Goal: Task Accomplishment & Management: Complete application form

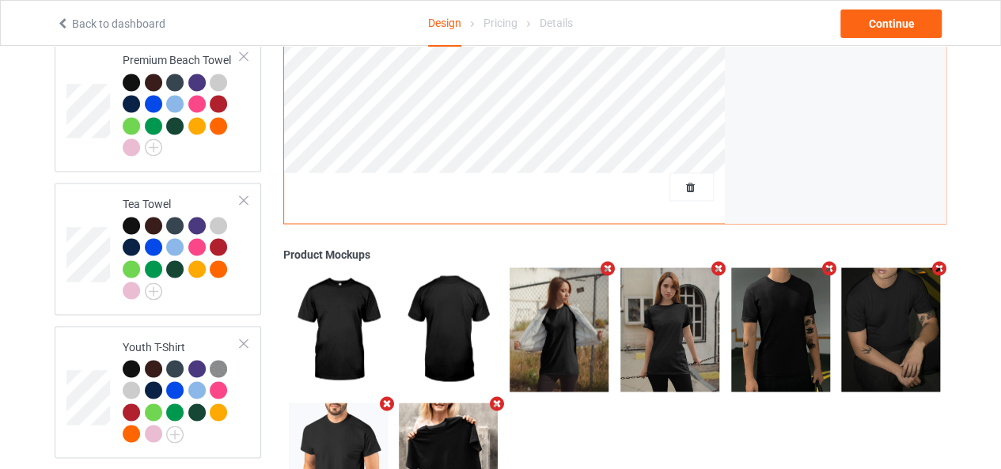
scroll to position [1177, 0]
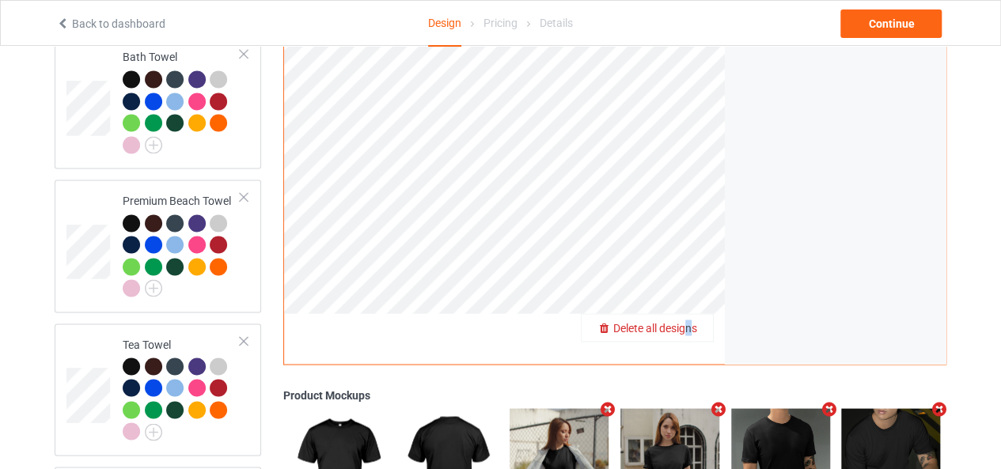
drag, startPoint x: 682, startPoint y: 316, endPoint x: 690, endPoint y: 313, distance: 8.5
click at [690, 321] on span "Delete all designs" at bounding box center [655, 327] width 84 height 13
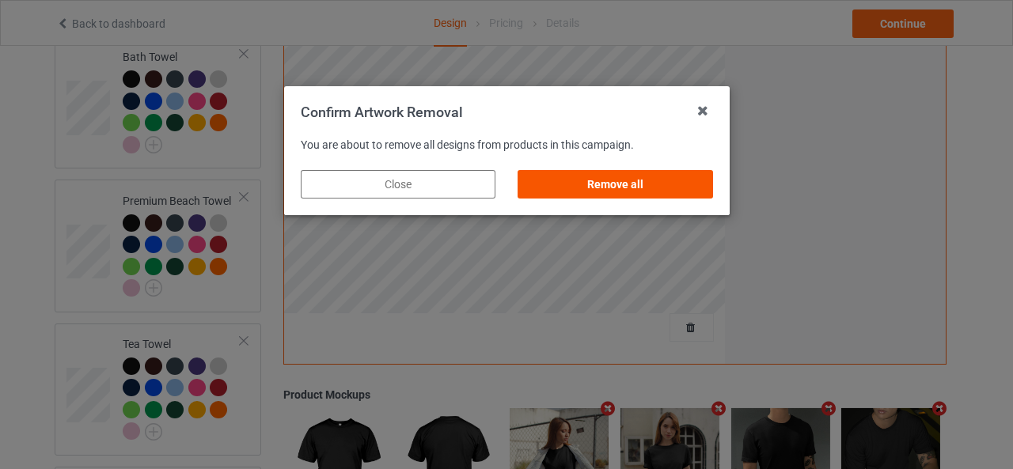
click at [648, 195] on div "Remove all" at bounding box center [614, 184] width 195 height 28
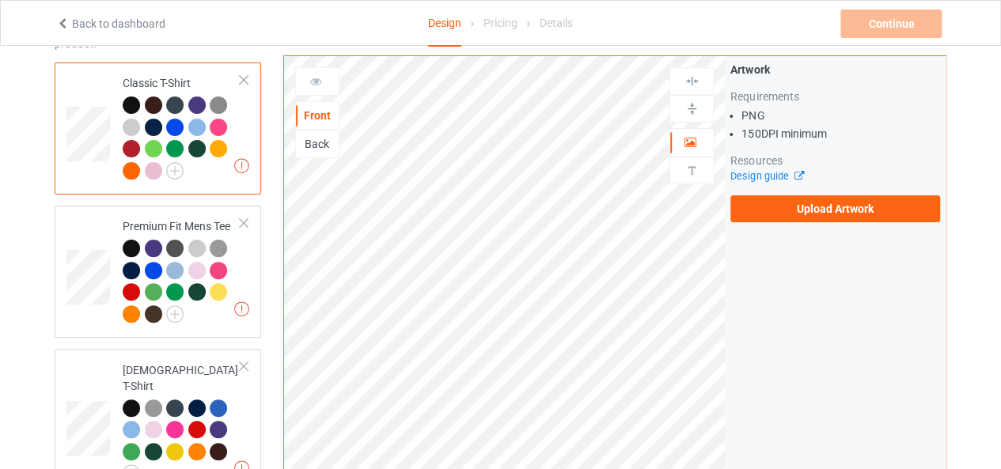
scroll to position [0, 0]
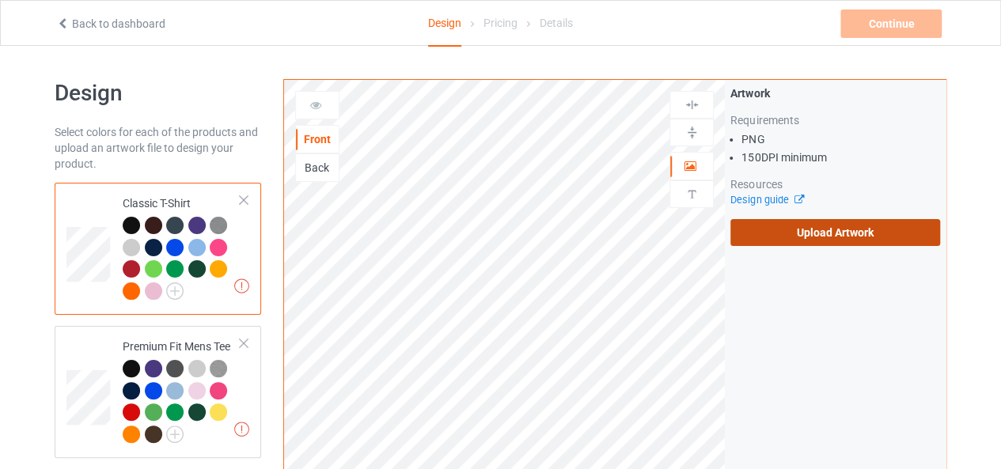
click at [802, 240] on label "Upload Artwork" at bounding box center [835, 232] width 210 height 27
click at [0, 0] on input "Upload Artwork" at bounding box center [0, 0] width 0 height 0
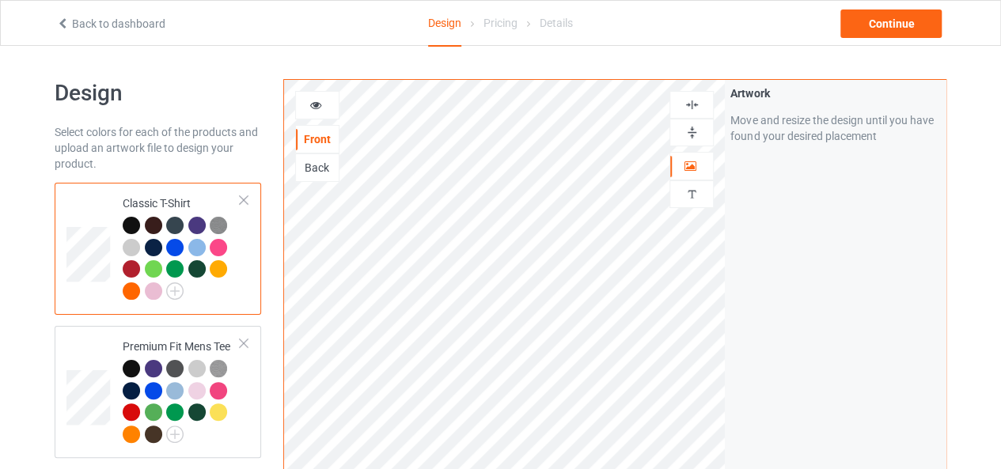
click at [699, 101] on div at bounding box center [691, 104] width 43 height 15
click at [698, 135] on img at bounding box center [691, 132] width 15 height 15
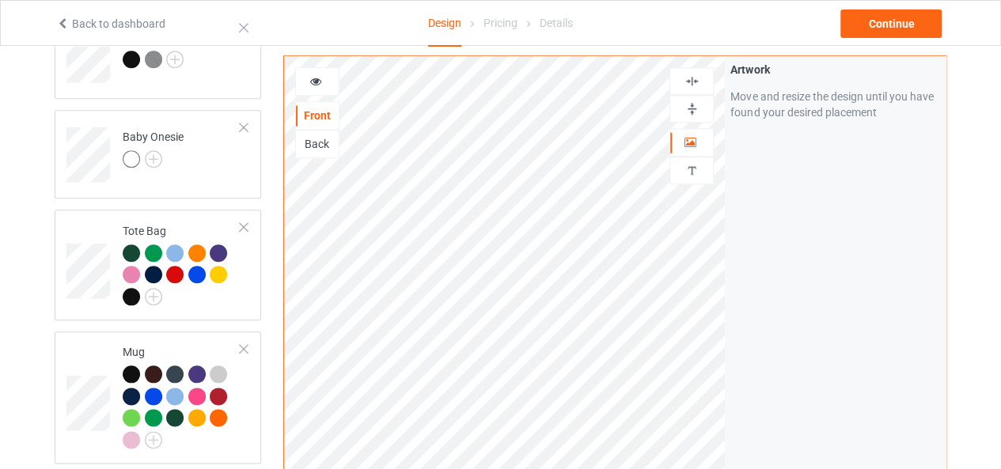
scroll to position [799, 0]
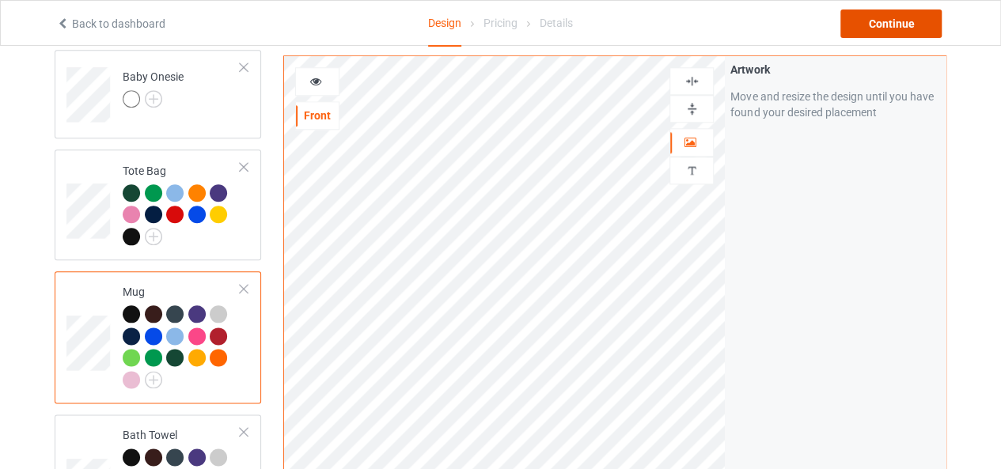
click at [904, 28] on div "Continue" at bounding box center [890, 23] width 101 height 28
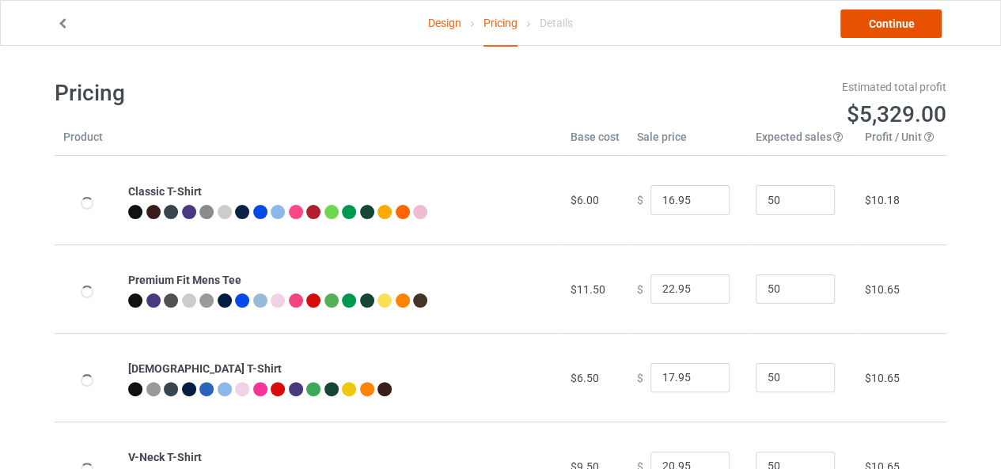
click at [904, 28] on link "Continue" at bounding box center [890, 23] width 101 height 28
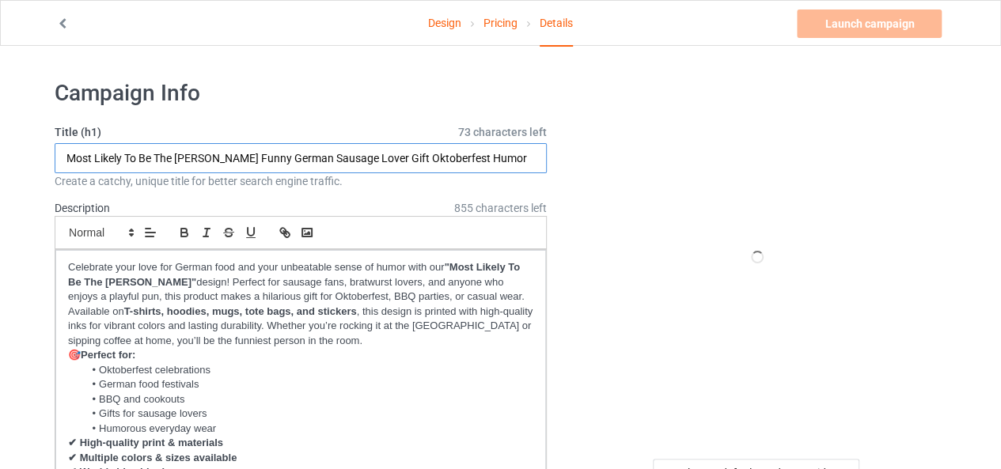
click at [355, 154] on input "Most Likely To Be The Wurst Funny German Sausage Lover Gift Oktoberfest Humor" at bounding box center [301, 158] width 492 height 30
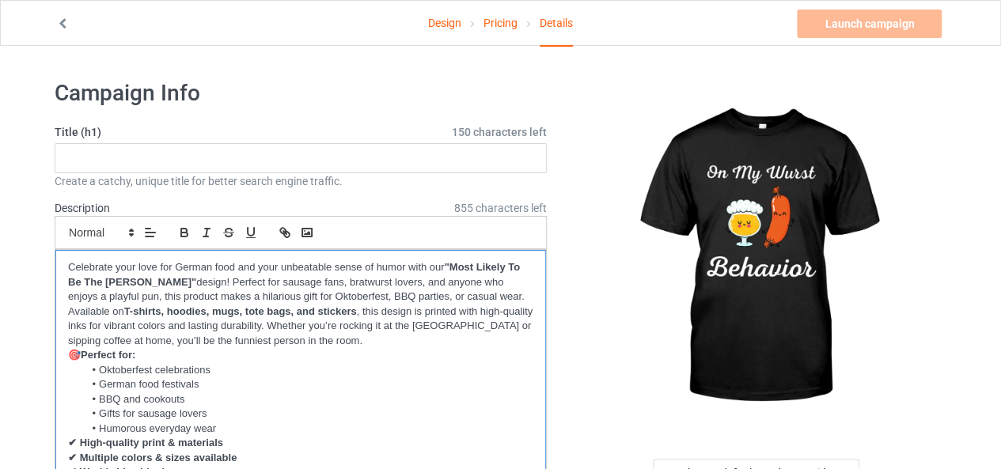
click at [301, 373] on li "Oktoberfest celebrations" at bounding box center [308, 370] width 449 height 14
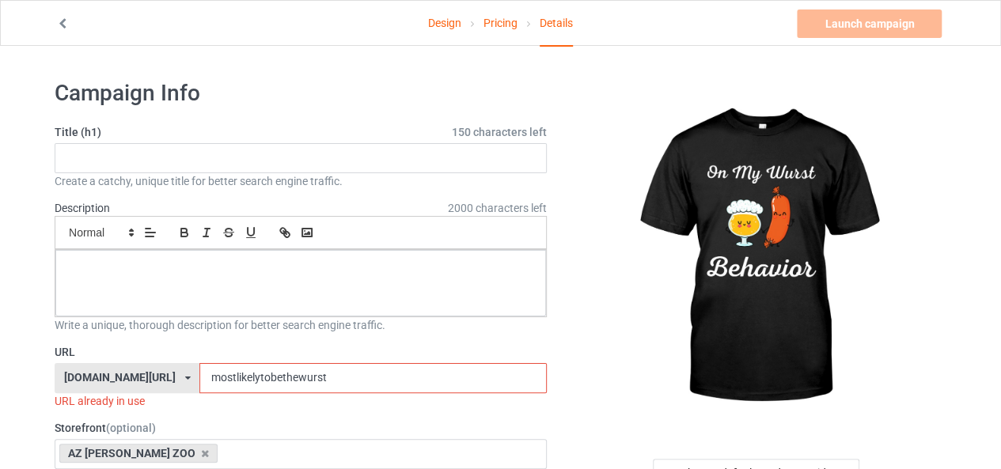
click at [301, 373] on input "mostlikelytobethewurst" at bounding box center [372, 378] width 347 height 30
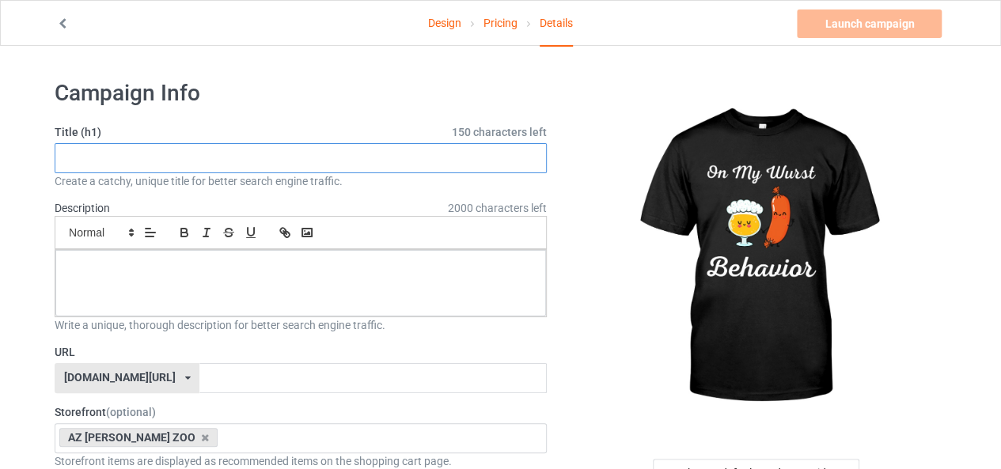
click at [222, 154] on input "text" at bounding box center [301, 158] width 492 height 30
paste input "On My Wurst Behavior – Funny Oktoberfest Sausage & Beer"
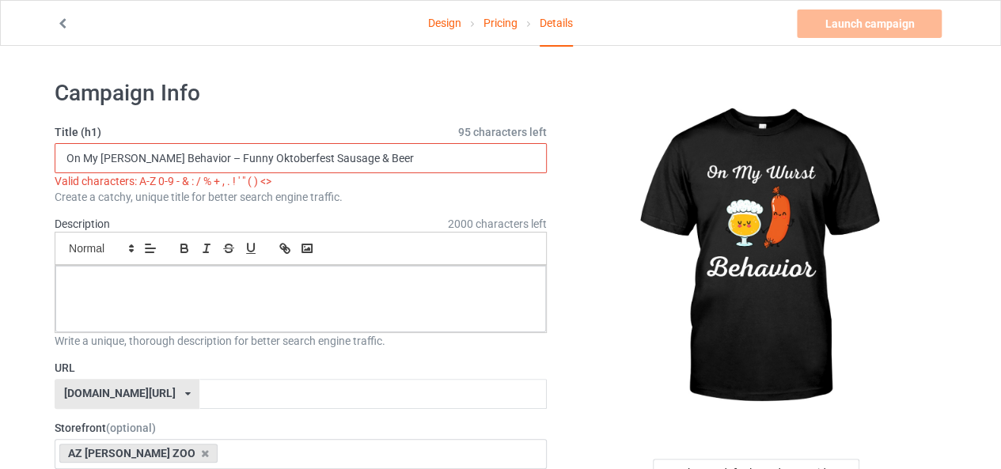
click at [183, 157] on input "On My Wurst Behavior – Funny Oktoberfest Sausage & Beer" at bounding box center [301, 158] width 492 height 30
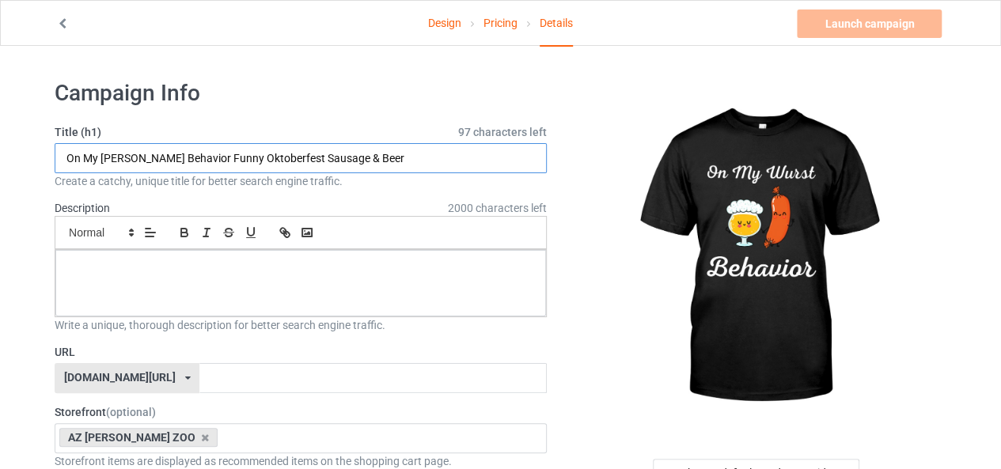
click at [322, 159] on input "On My Wurst Behavior Funny Oktoberfest Sausage & Beer" at bounding box center [301, 158] width 492 height 30
click at [361, 162] on input "On My Wurst Behavior Funny Oktoberfest Sausage Beer" at bounding box center [301, 158] width 492 height 30
click at [420, 166] on input "On My Wurst Behavior Funny Oktoberfest Sausage Beer" at bounding box center [301, 158] width 492 height 30
paste input "German Bratwurst Party Gift for Men & Women"
drag, startPoint x: 162, startPoint y: 154, endPoint x: 0, endPoint y: 151, distance: 162.2
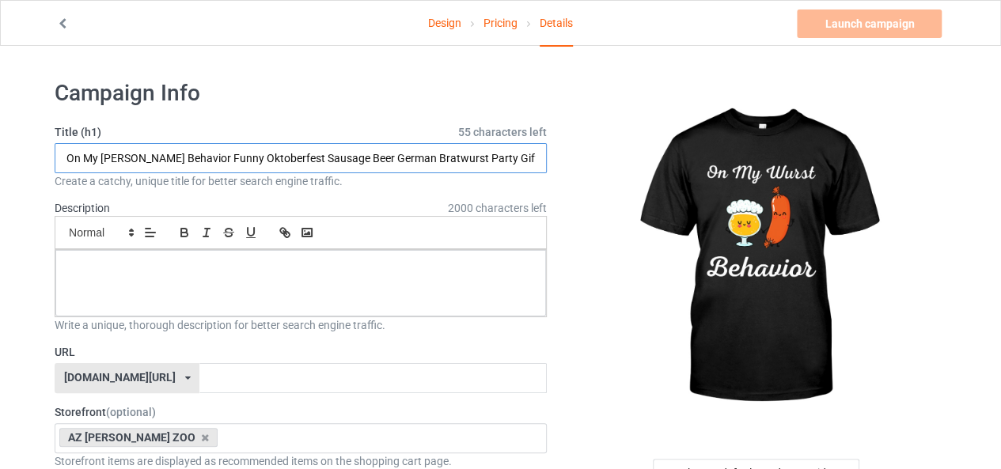
click at [111, 145] on input "On My [PERSON_NAME] Behavior Funny Oktoberfest Sausage Beer German Bratwurst Pa…" at bounding box center [301, 158] width 492 height 30
drag, startPoint x: 172, startPoint y: 161, endPoint x: 7, endPoint y: 148, distance: 165.9
click at [136, 154] on input "On My [PERSON_NAME] Behavior Funny Oktoberfest Sausage Beer German Bratwurst Pa…" at bounding box center [301, 158] width 492 height 30
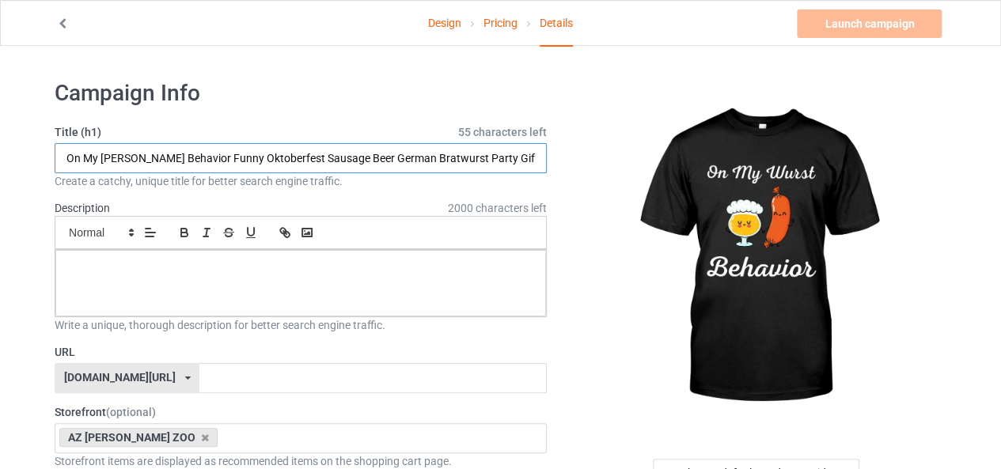
drag, startPoint x: 175, startPoint y: 162, endPoint x: 17, endPoint y: 163, distance: 158.3
type input "On My [PERSON_NAME] Behavior Funny Oktoberfest Sausage Beer German Bratwurst Pa…"
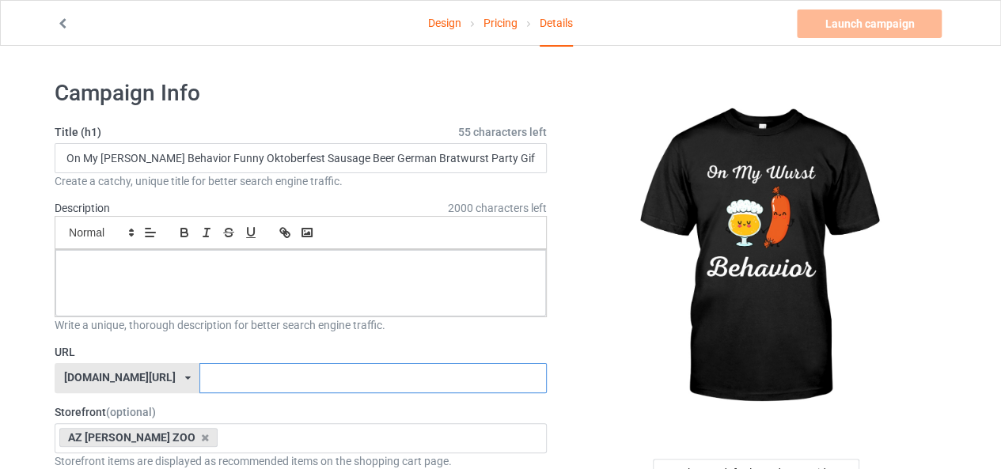
click at [199, 374] on input "text" at bounding box center [372, 378] width 347 height 30
paste input "On My Wurst Behavior"
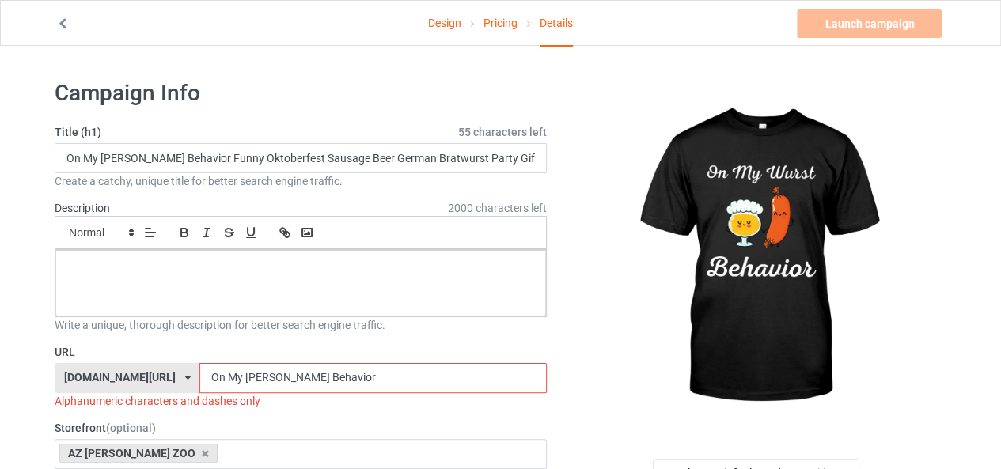
click at [199, 373] on input "On My Wurst Behavior" at bounding box center [372, 378] width 347 height 30
click at [199, 374] on input "OnMy Wurst Behavior" at bounding box center [372, 378] width 347 height 30
click at [229, 374] on input "OnMyWurst Behavior" at bounding box center [372, 378] width 347 height 30
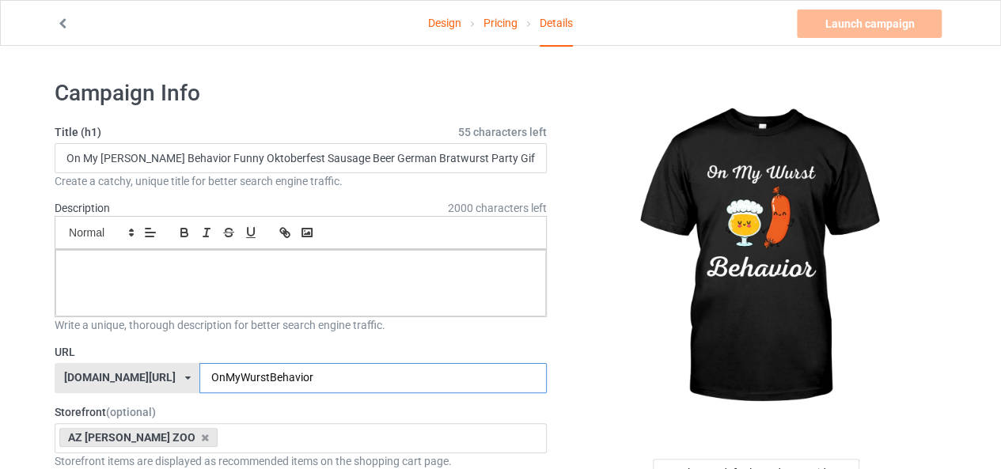
type input "OnMyWurstBehavior"
click at [320, 271] on p at bounding box center [300, 267] width 465 height 15
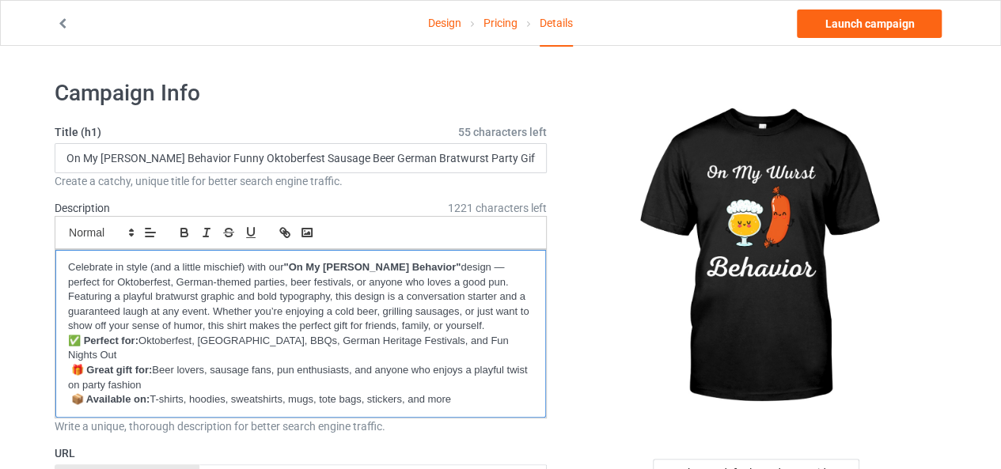
click at [473, 392] on p "📦 Available on: T-shirts, hoodies, sweatshirts, mugs, tote bags, stickers, and …" at bounding box center [300, 399] width 465 height 15
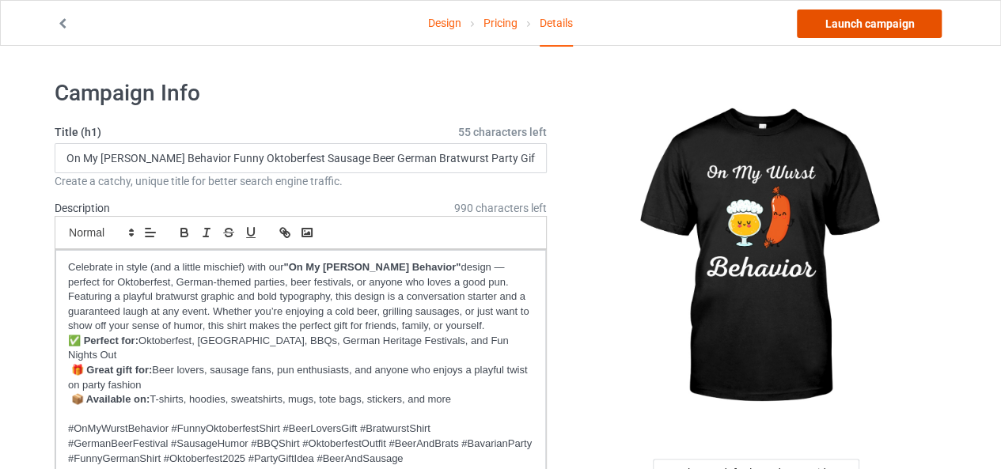
click at [880, 14] on link "Launch campaign" at bounding box center [869, 23] width 145 height 28
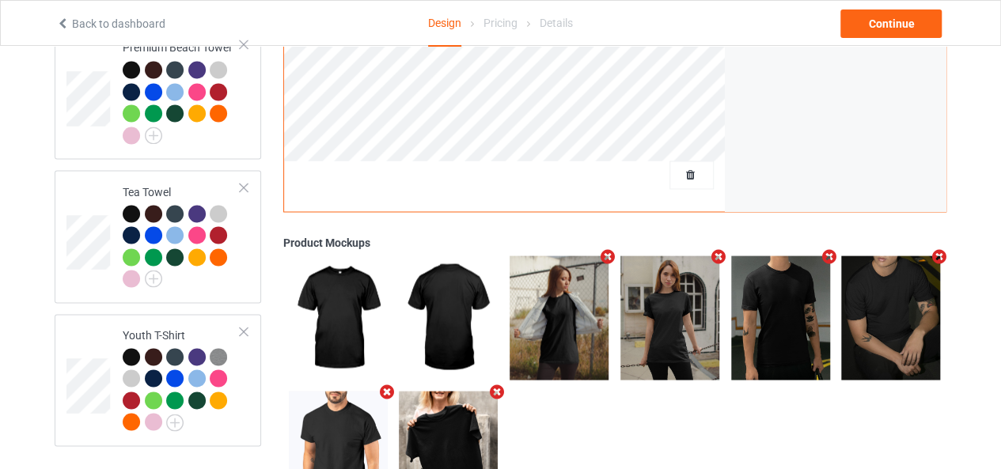
scroll to position [1330, 0]
click at [688, 169] on span "Delete all designs" at bounding box center [655, 175] width 84 height 13
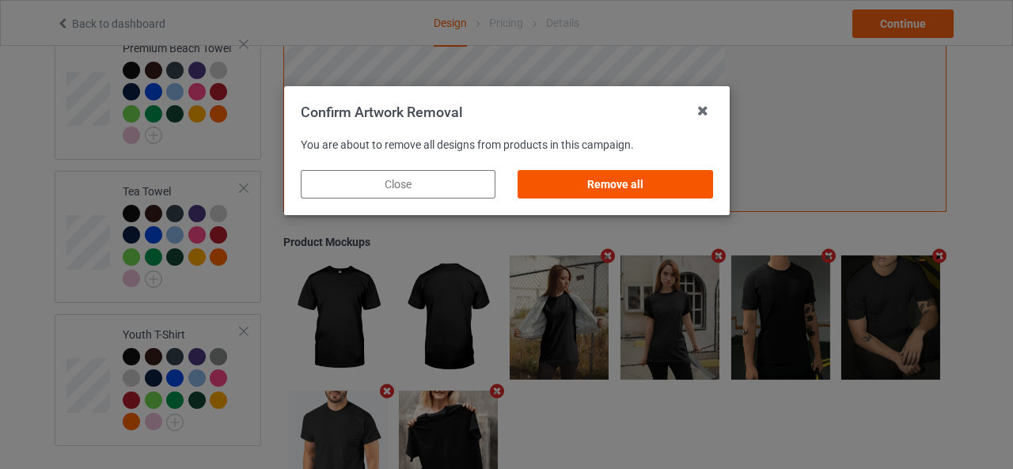
click at [646, 188] on div "Remove all" at bounding box center [614, 184] width 195 height 28
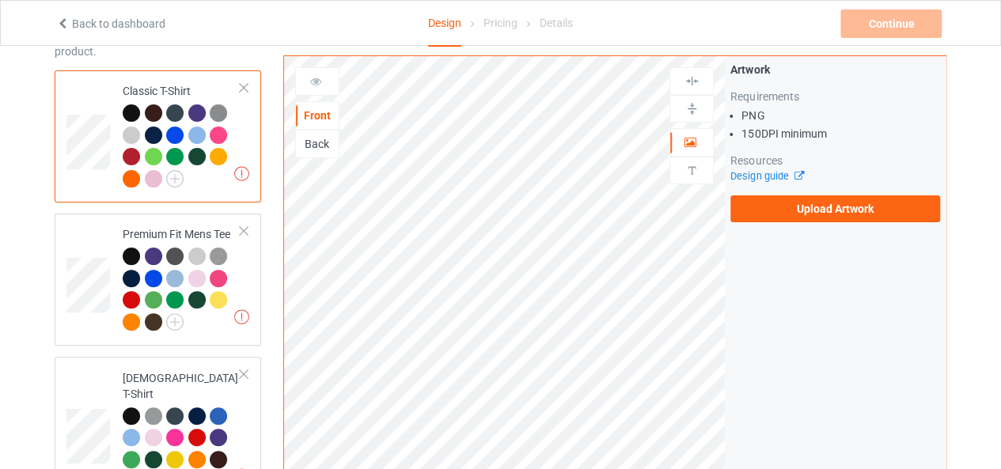
scroll to position [0, 0]
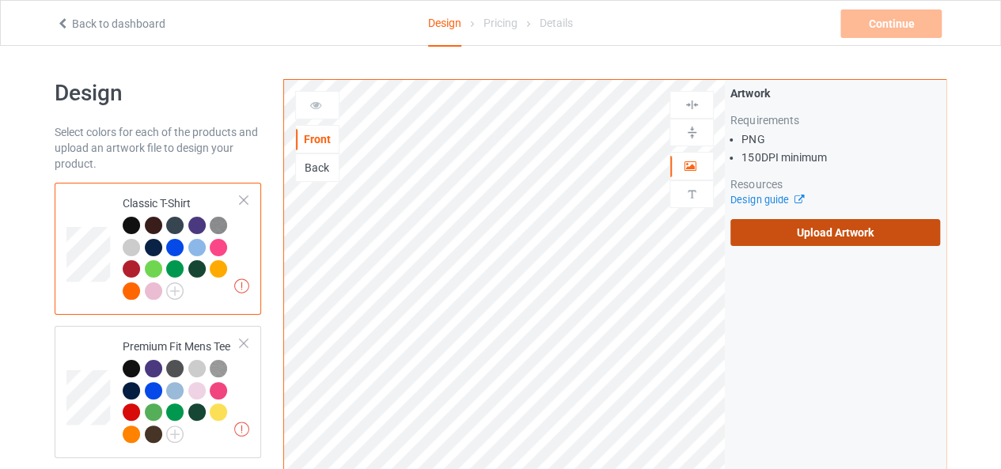
click at [829, 227] on label "Upload Artwork" at bounding box center [835, 232] width 210 height 27
click at [0, 0] on input "Upload Artwork" at bounding box center [0, 0] width 0 height 0
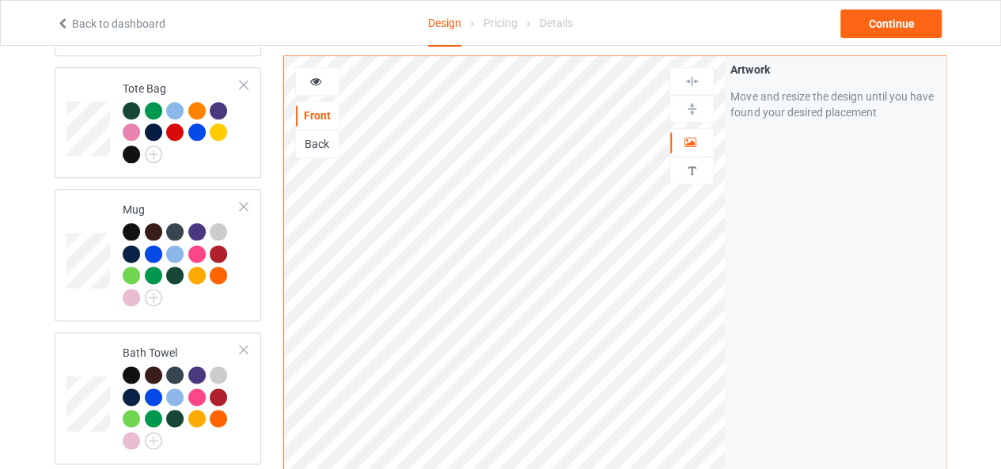
scroll to position [950, 0]
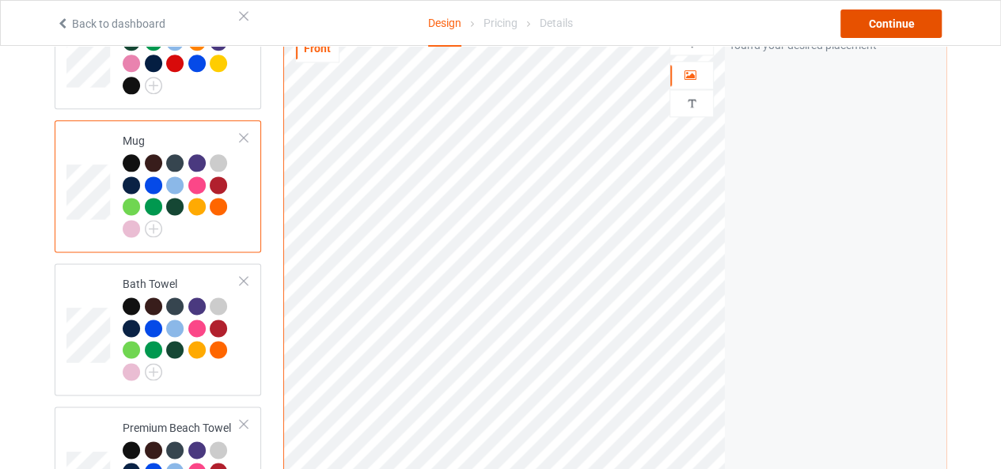
click at [886, 28] on div "Continue" at bounding box center [890, 23] width 101 height 28
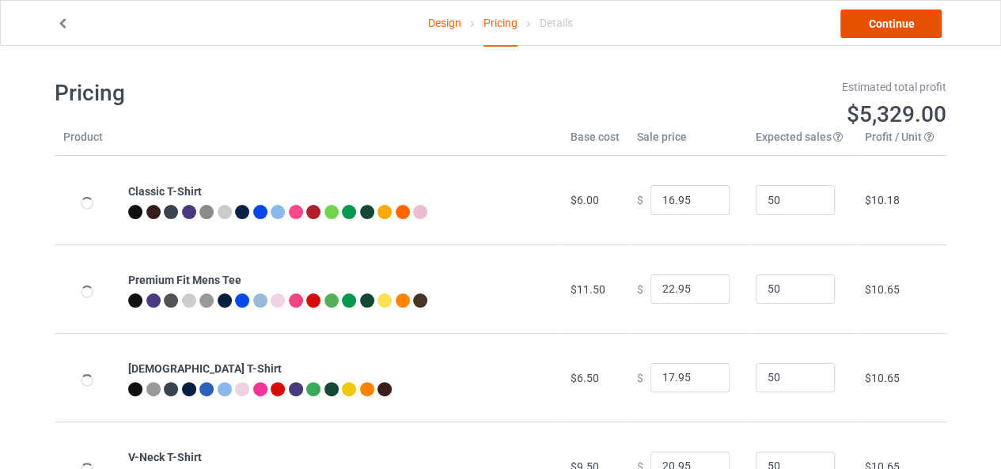
click at [886, 28] on link "Continue" at bounding box center [890, 23] width 101 height 28
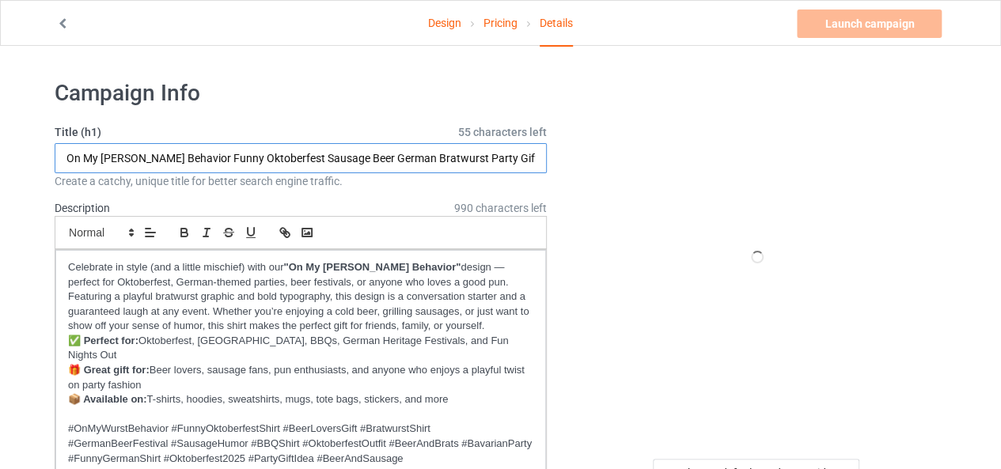
click at [345, 161] on input "On My [PERSON_NAME] Behavior Funny Oktoberfest Sausage Beer German Bratwurst Pa…" at bounding box center [301, 158] width 492 height 30
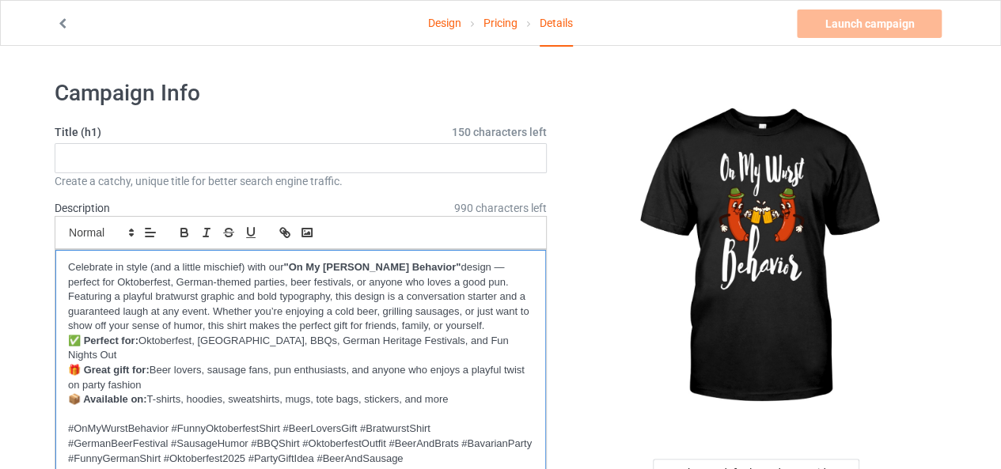
click at [272, 363] on p "🎁 Great gift for: Beer lovers, sausage fans, pun enthusiasts, and anyone who en…" at bounding box center [300, 377] width 465 height 29
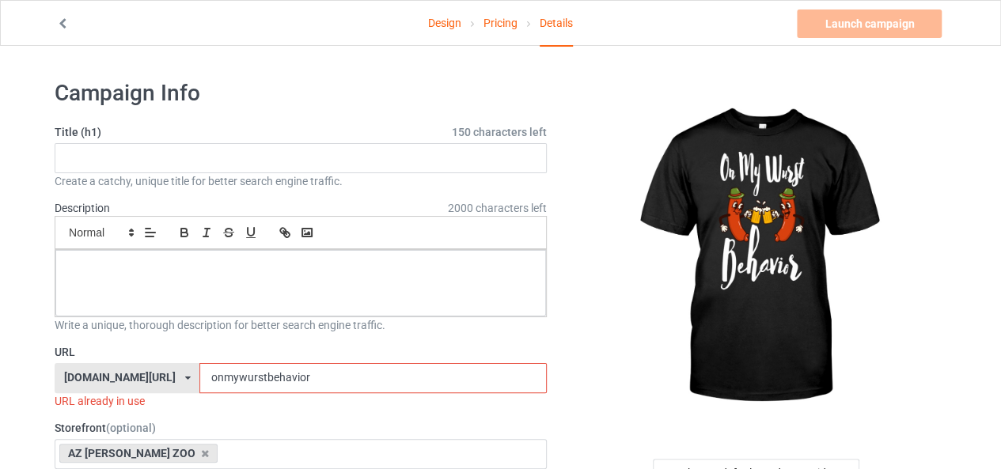
click at [259, 378] on input "onmywurstbehavior" at bounding box center [372, 378] width 347 height 30
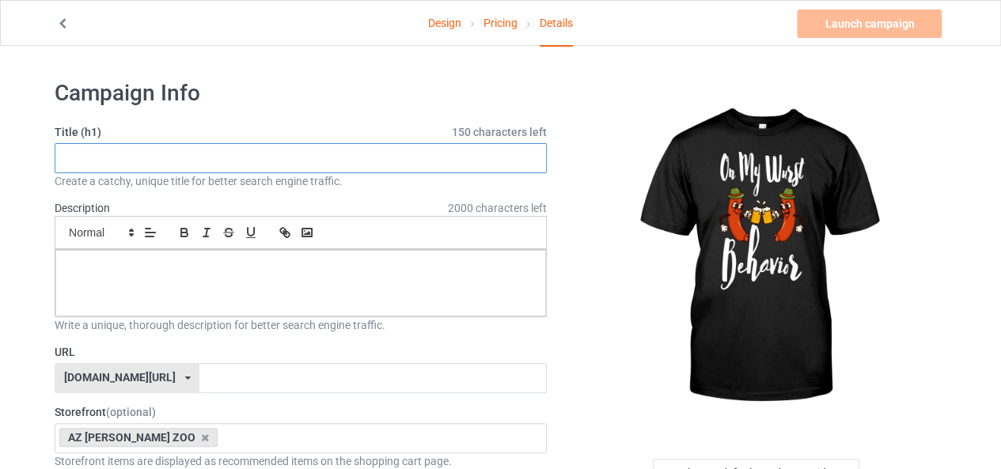
click at [275, 144] on input "text" at bounding box center [301, 158] width 492 height 30
paste input "On My [PERSON_NAME] Behavior – Funny German Oktoberfest Sausage Humor – Beer & …"
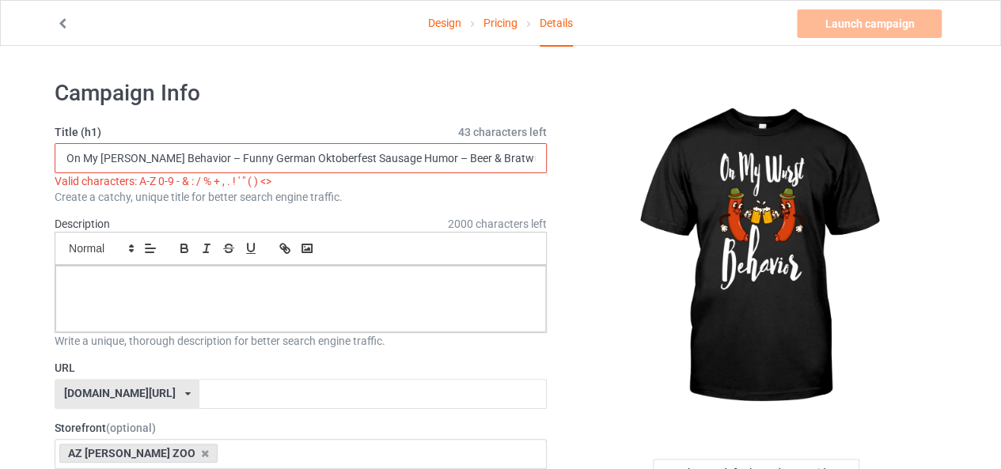
scroll to position [0, 101]
click at [81, 157] on input "On My [PERSON_NAME] Behavior – Funny German Oktoberfest Sausage Humor – Beer & …" at bounding box center [301, 158] width 492 height 30
click at [309, 156] on input "On My [PERSON_NAME] Behavior Funny German Oktoberfest Sausage Humor – Beer & Br…" at bounding box center [301, 158] width 492 height 30
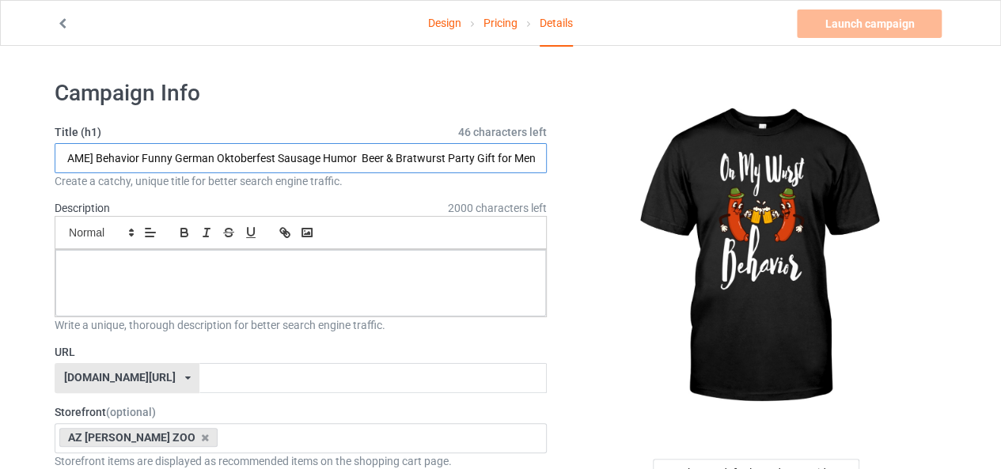
scroll to position [0, 84]
drag, startPoint x: 167, startPoint y: 157, endPoint x: 307, endPoint y: 159, distance: 140.1
click at [307, 159] on input "On My [PERSON_NAME] Behavior Funny German Oktoberfest Sausage Humor Beer & Brat…" at bounding box center [301, 158] width 492 height 30
type input "On My [PERSON_NAME] Behavior Funny German Oktoberfest Sausage Humor Beer & Brat…"
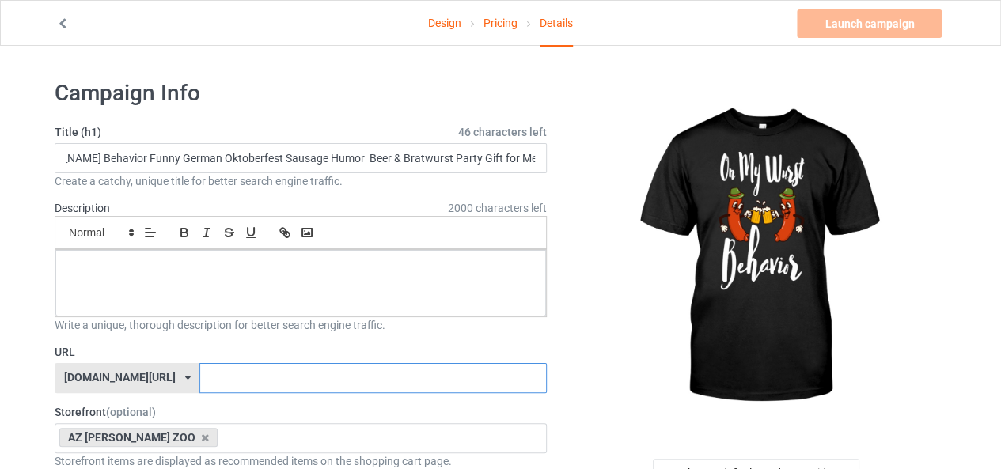
click at [214, 370] on input "text" at bounding box center [372, 378] width 347 height 30
paste input "Oktoberfest Sausage Humor"
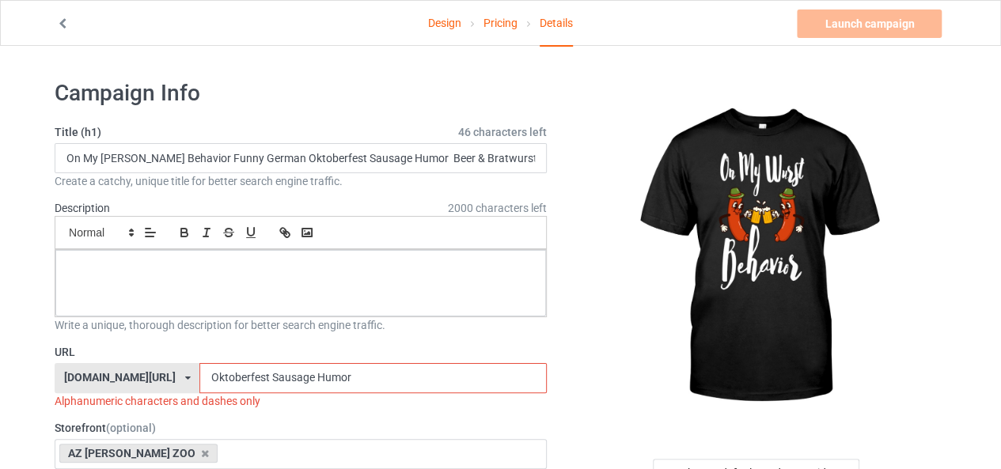
click at [227, 374] on input "Oktoberfest Sausage Humor" at bounding box center [372, 378] width 347 height 30
click at [270, 377] on input "OktoberfestSausage Humor" at bounding box center [372, 378] width 347 height 30
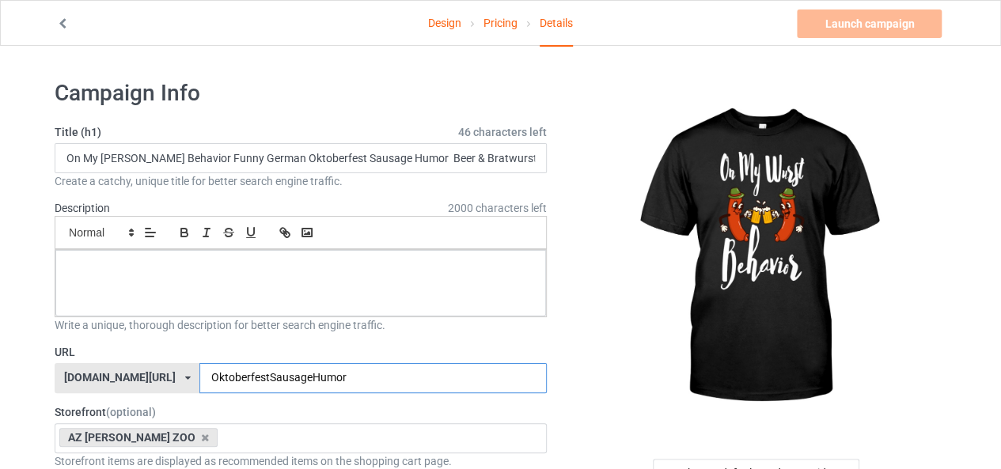
type input "OktoberfestSausageHumor"
click at [247, 278] on div at bounding box center [300, 283] width 491 height 66
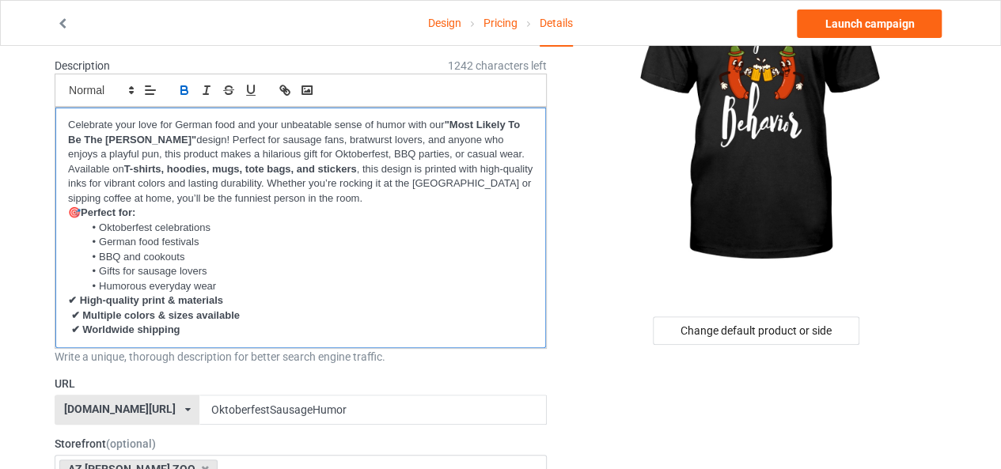
scroll to position [174, 0]
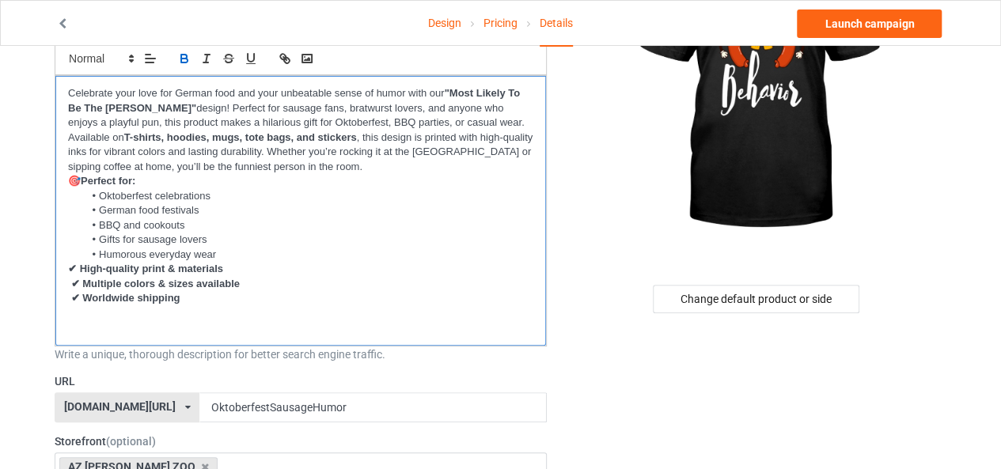
click at [123, 332] on p "﻿" at bounding box center [300, 328] width 465 height 15
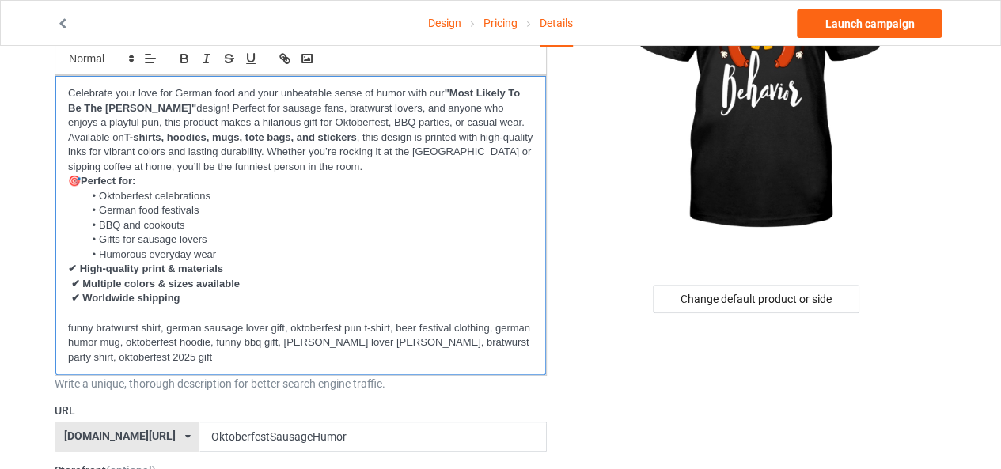
scroll to position [0, 0]
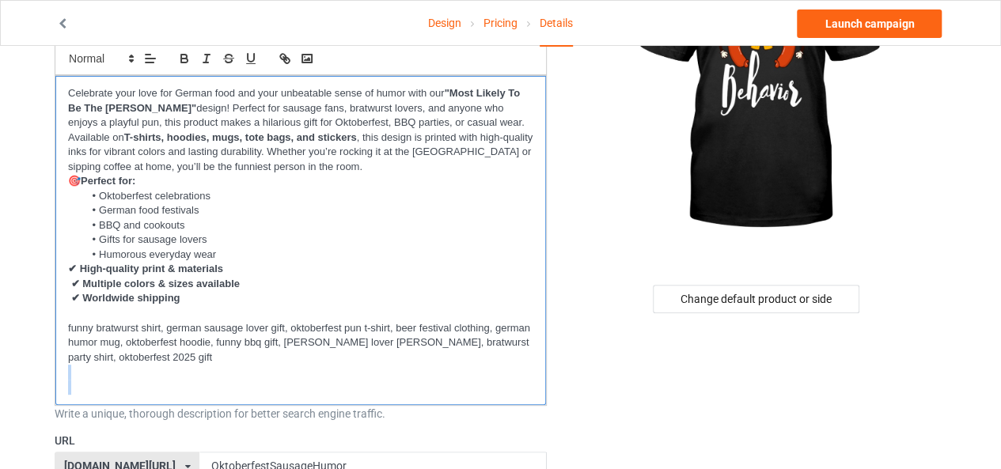
click at [161, 379] on div "Celebrate your love for German food and your unbeatable sense of humor with our…" at bounding box center [300, 240] width 491 height 329
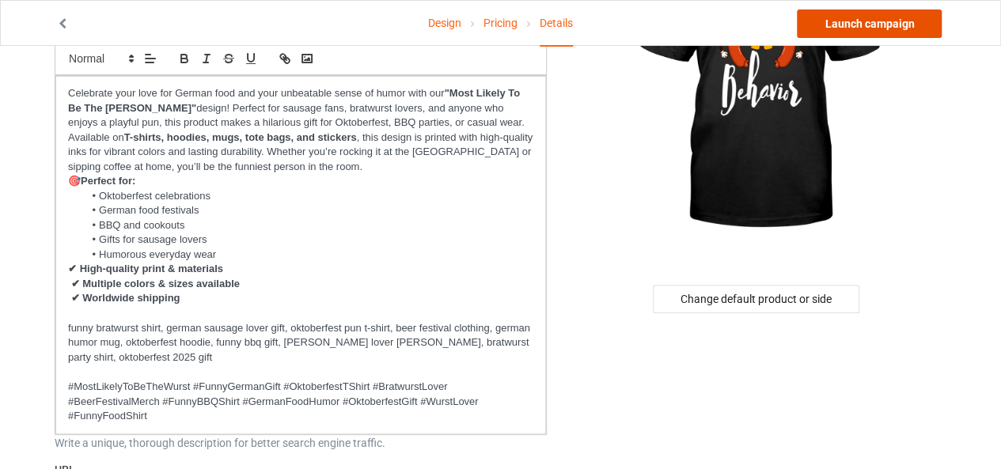
click at [911, 32] on link "Launch campaign" at bounding box center [869, 23] width 145 height 28
